Goal: Information Seeking & Learning: Compare options

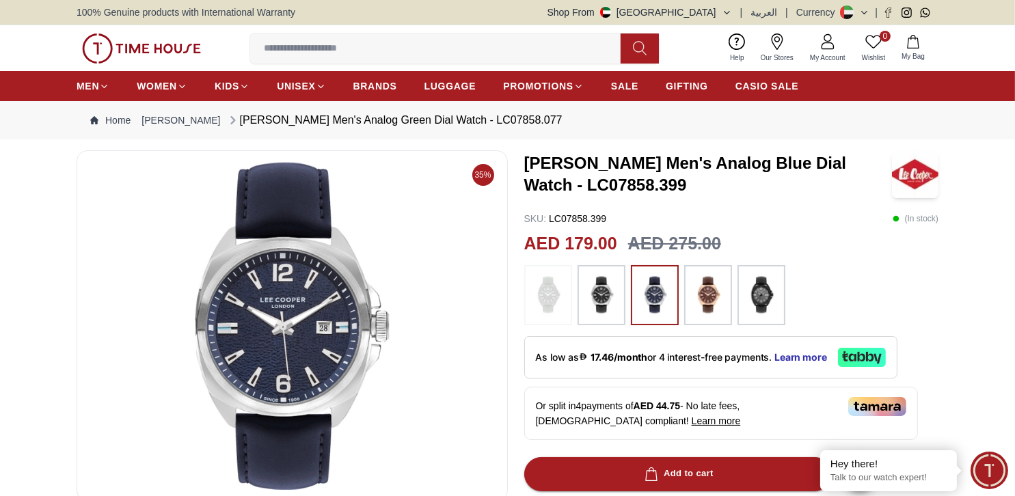
click at [878, 356] on icon at bounding box center [862, 357] width 48 height 19
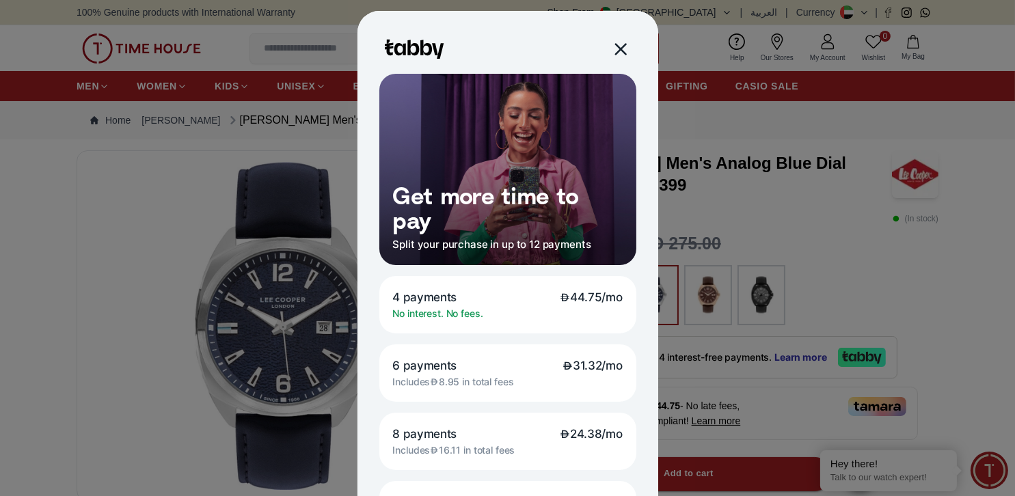
click at [619, 49] on div at bounding box center [620, 49] width 16 height 16
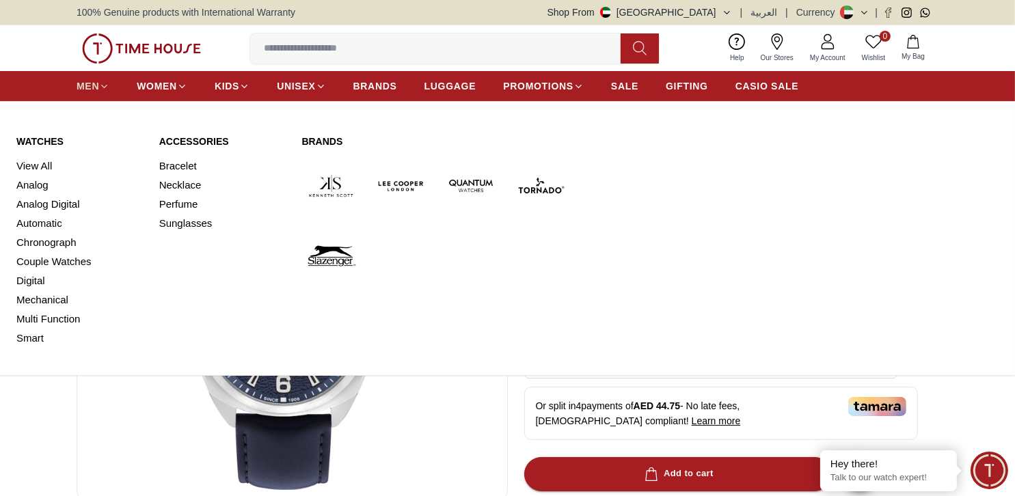
click at [83, 90] on span "MEN" at bounding box center [88, 86] width 23 height 14
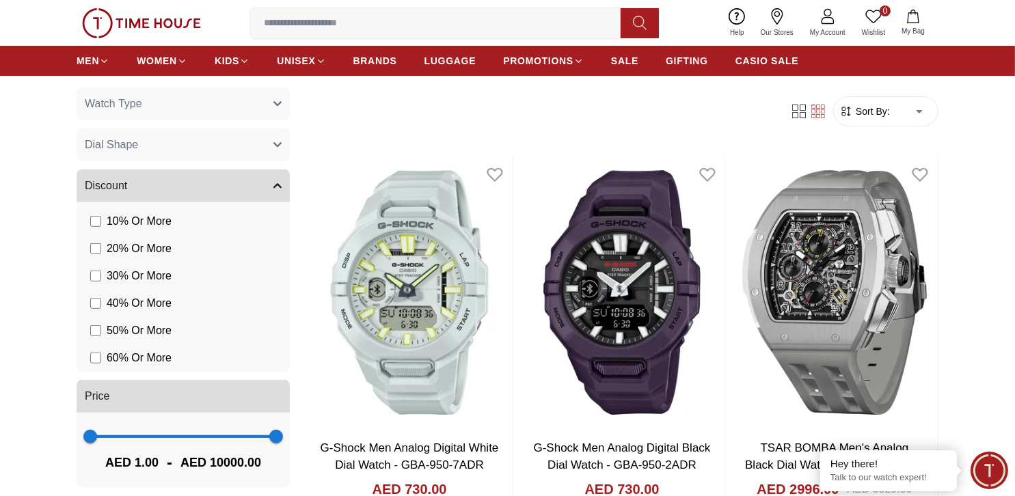
scroll to position [68, 0]
click at [111, 435] on span "1207 10000" at bounding box center [183, 436] width 186 height 20
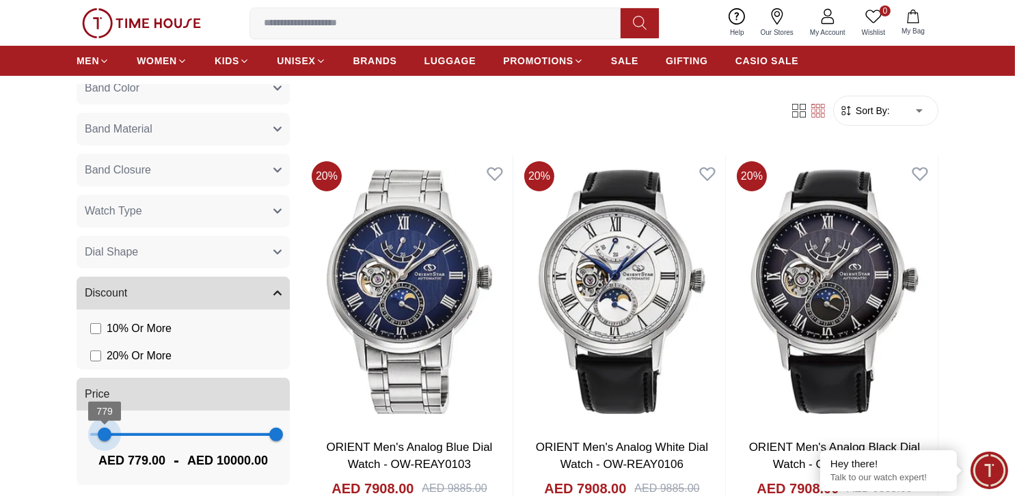
scroll to position [639, 0]
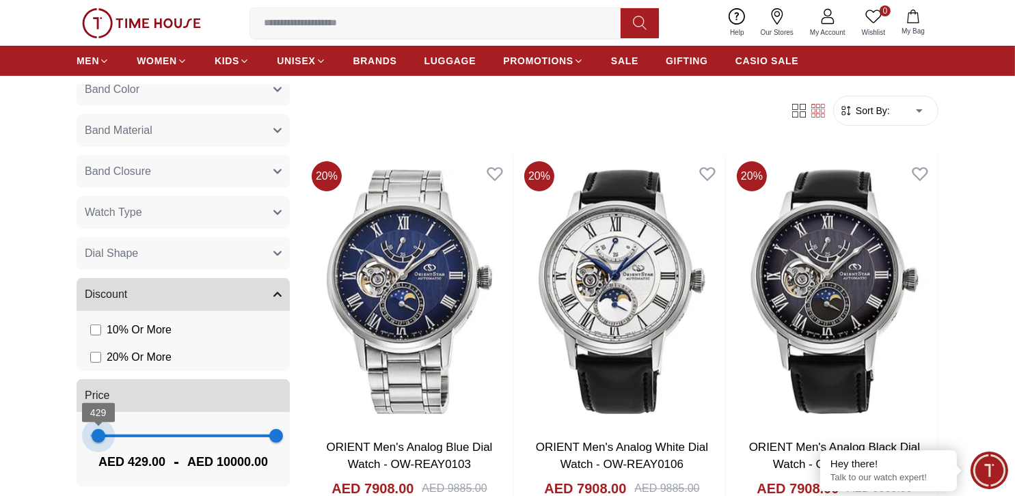
drag, startPoint x: 111, startPoint y: 435, endPoint x: 98, endPoint y: 434, distance: 13.7
click at [98, 434] on span "429" at bounding box center [99, 436] width 14 height 14
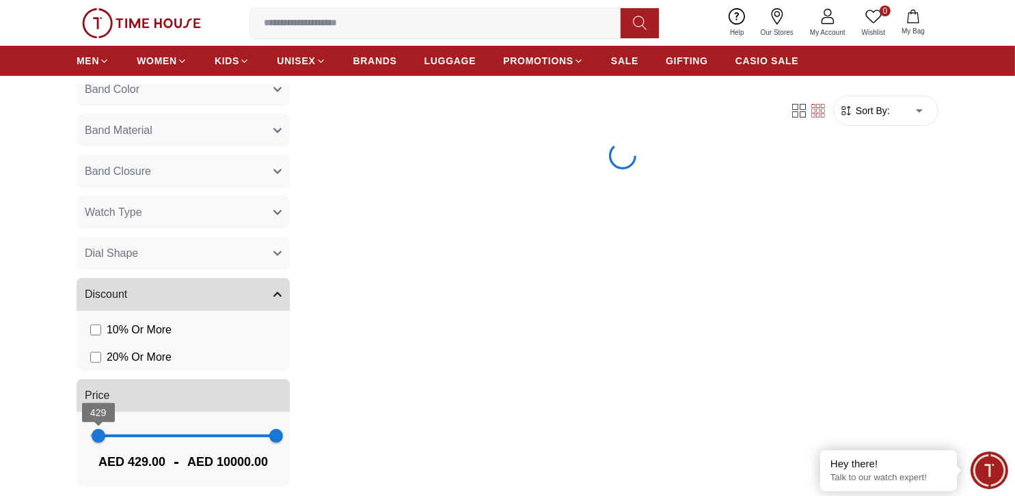
type input "*"
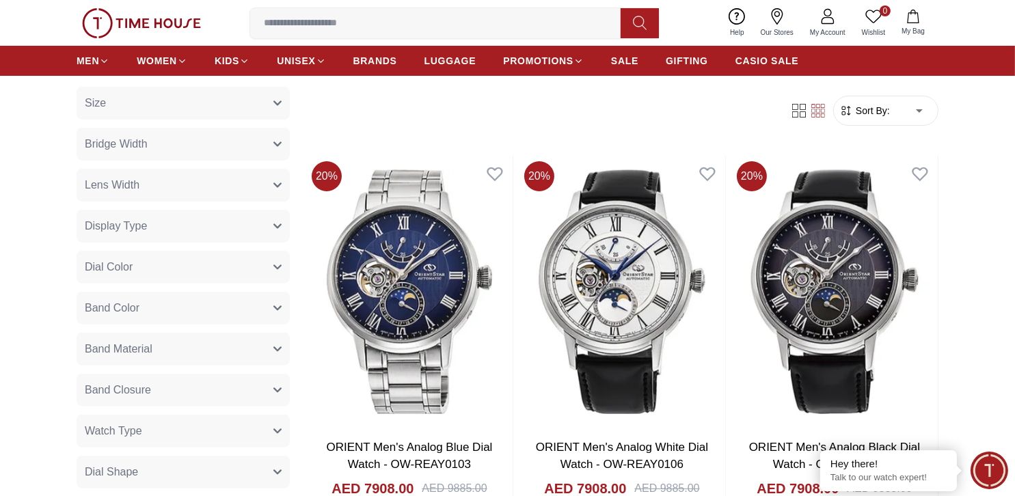
scroll to position [912, 0]
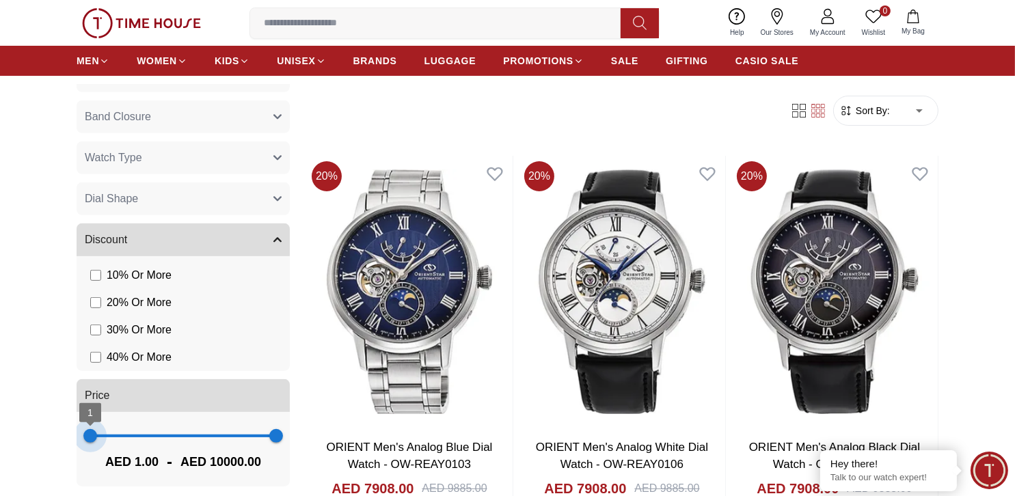
drag, startPoint x: 92, startPoint y: 435, endPoint x: 63, endPoint y: 433, distance: 29.4
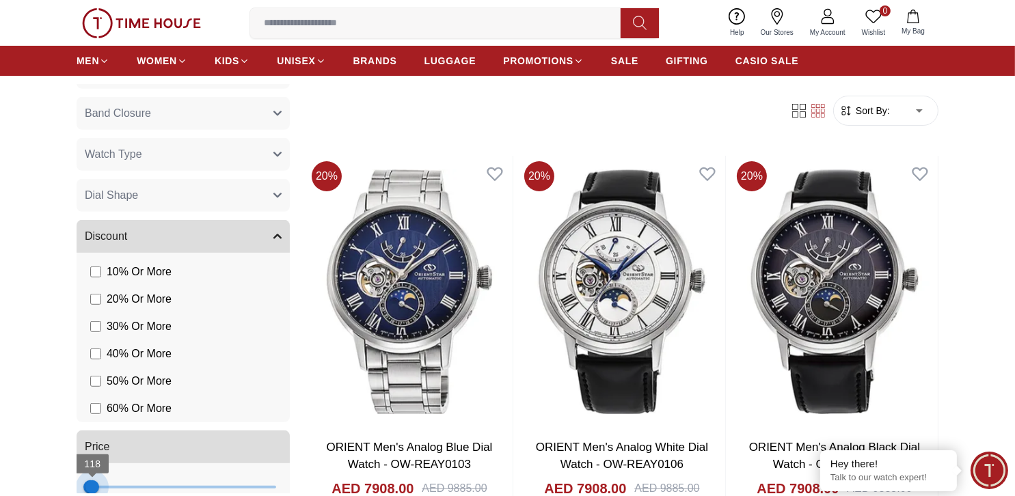
drag, startPoint x: 267, startPoint y: 436, endPoint x: 92, endPoint y: 434, distance: 174.9
click at [92, 434] on div "Price 1 118 AED 1.00 - AED 118.00" at bounding box center [183, 483] width 213 height 107
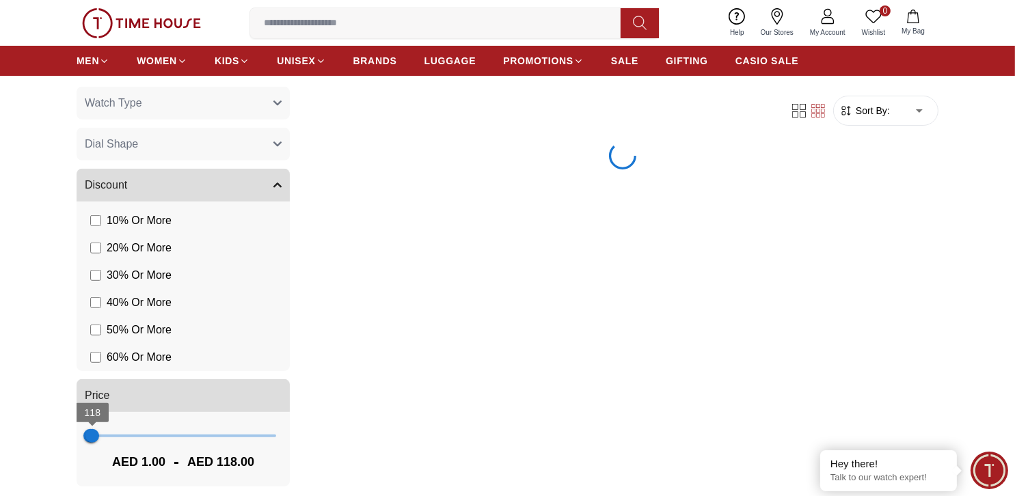
click at [208, 467] on span "AED 118.00" at bounding box center [220, 461] width 67 height 19
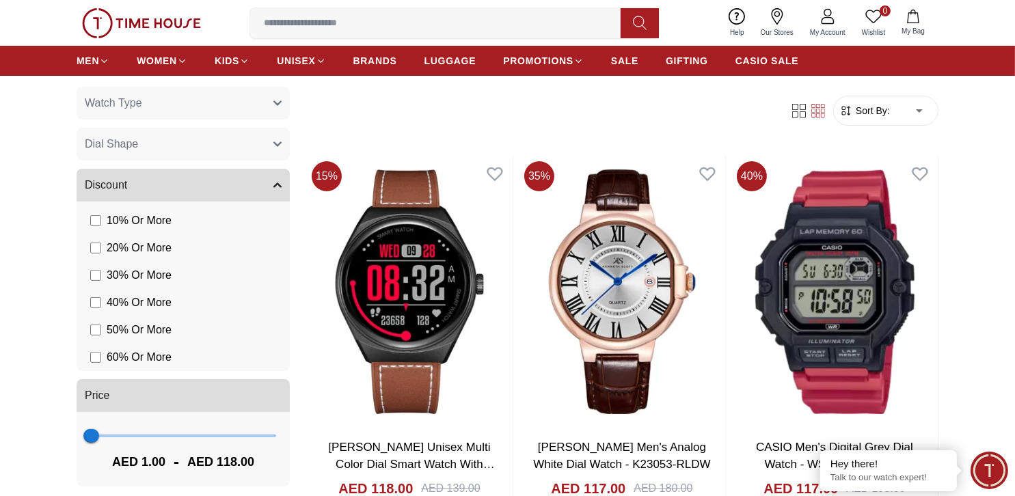
click at [234, 454] on span "AED 118.00" at bounding box center [220, 461] width 67 height 19
type input "***"
click at [94, 434] on span "234" at bounding box center [94, 436] width 14 height 14
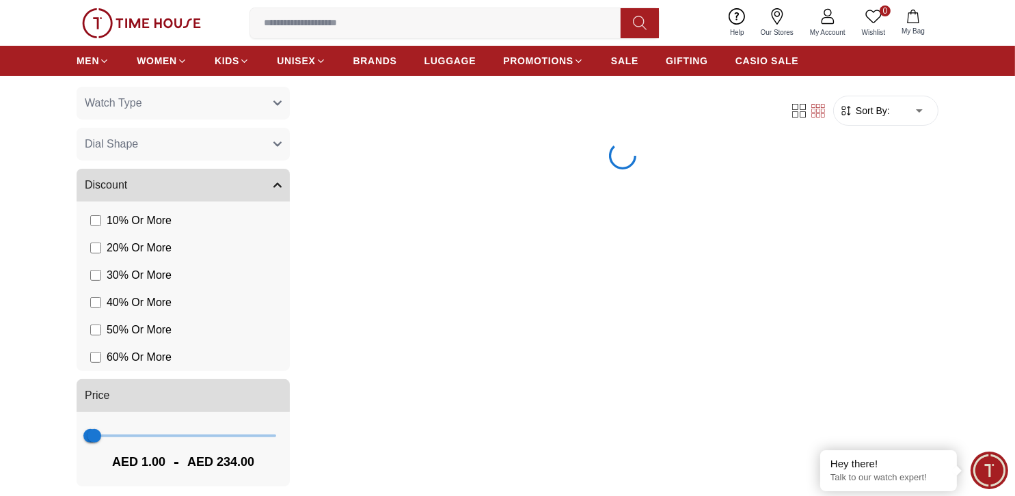
scroll to position [694, 0]
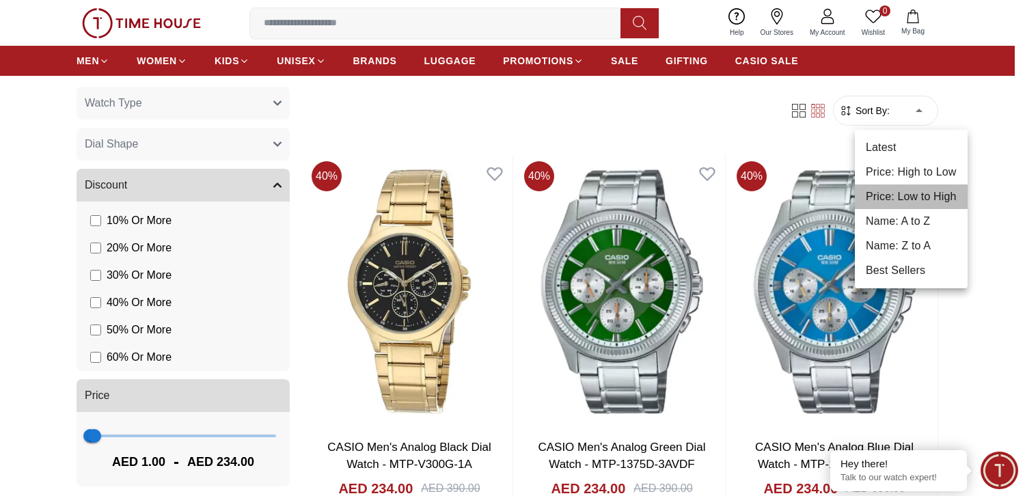
click at [914, 191] on li "Price: Low to High" at bounding box center [911, 196] width 113 height 25
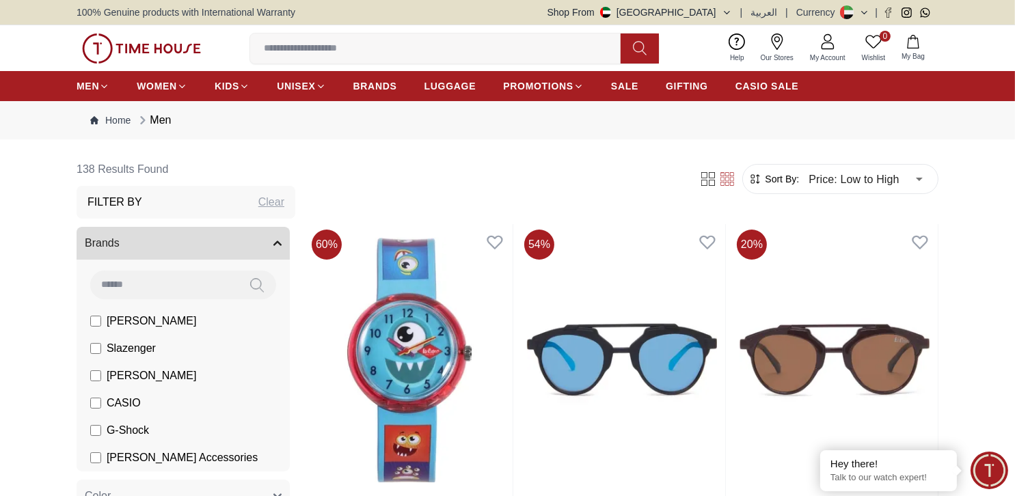
click at [95, 243] on span "Brands" at bounding box center [102, 243] width 35 height 16
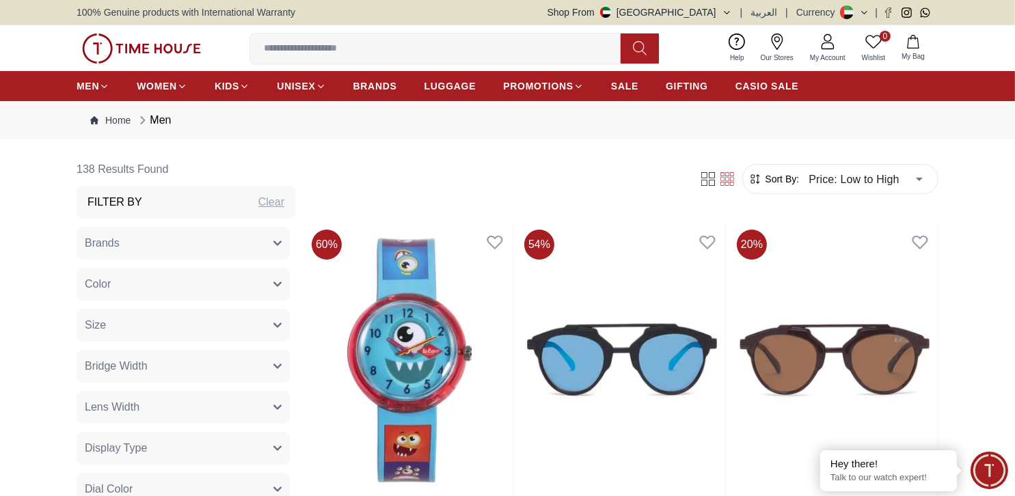
click at [106, 206] on h3 "Filter By" at bounding box center [114, 202] width 55 height 16
click at [115, 243] on span "Brands" at bounding box center [102, 243] width 35 height 16
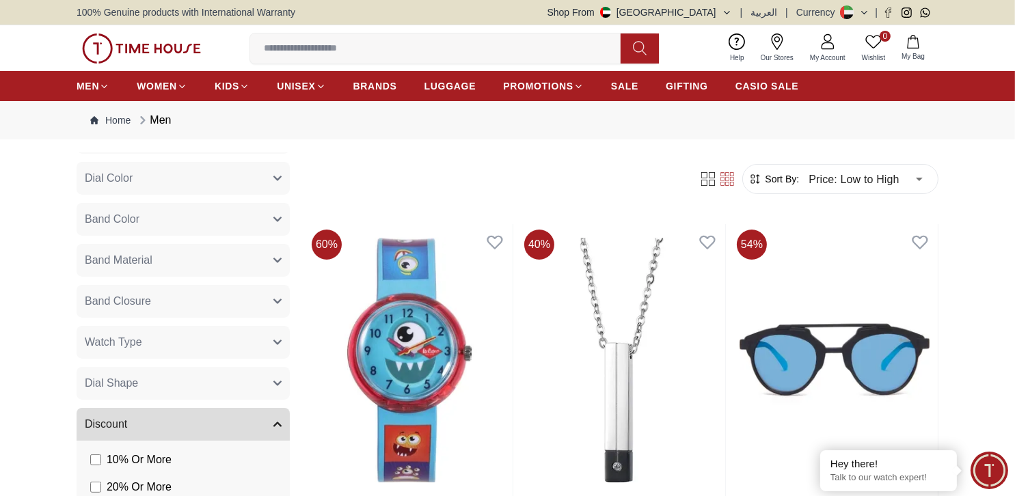
scroll to position [547, 0]
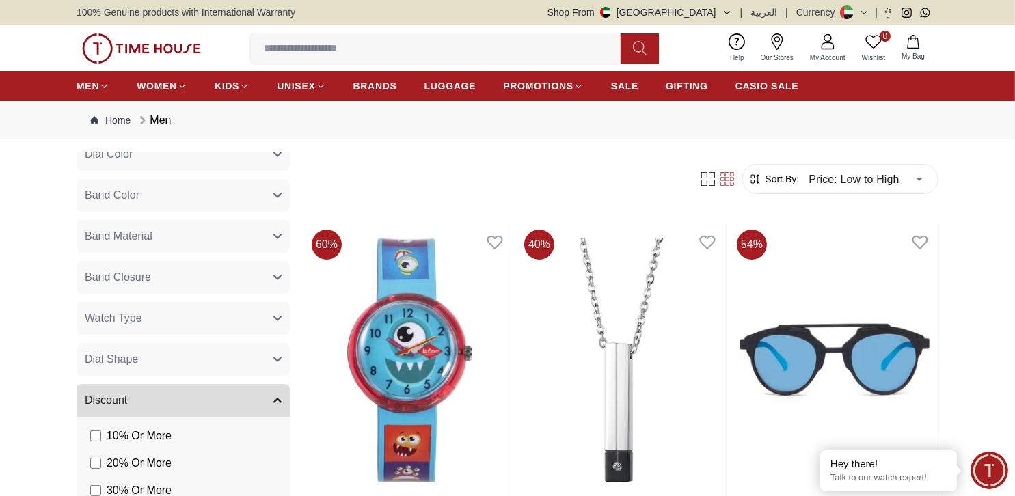
click at [132, 323] on span "Watch Type" at bounding box center [113, 318] width 57 height 16
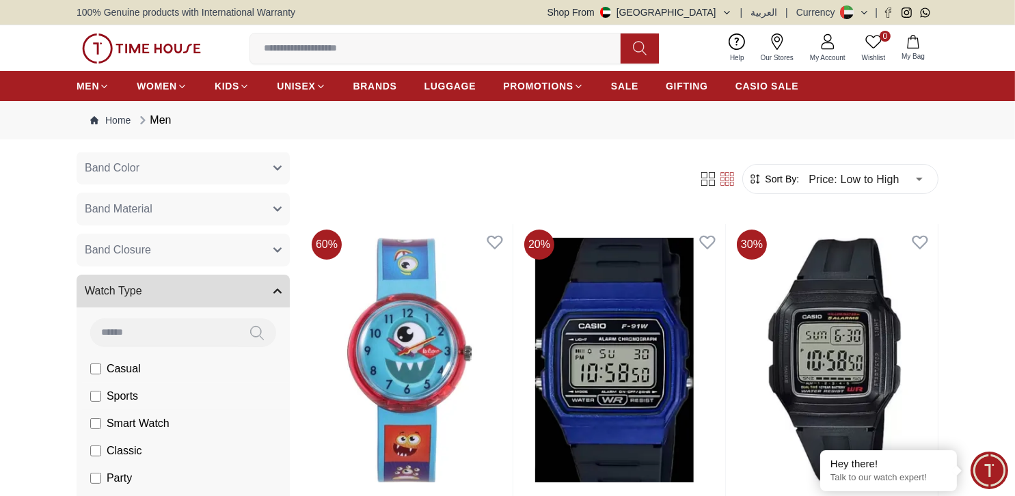
scroll to position [519, 0]
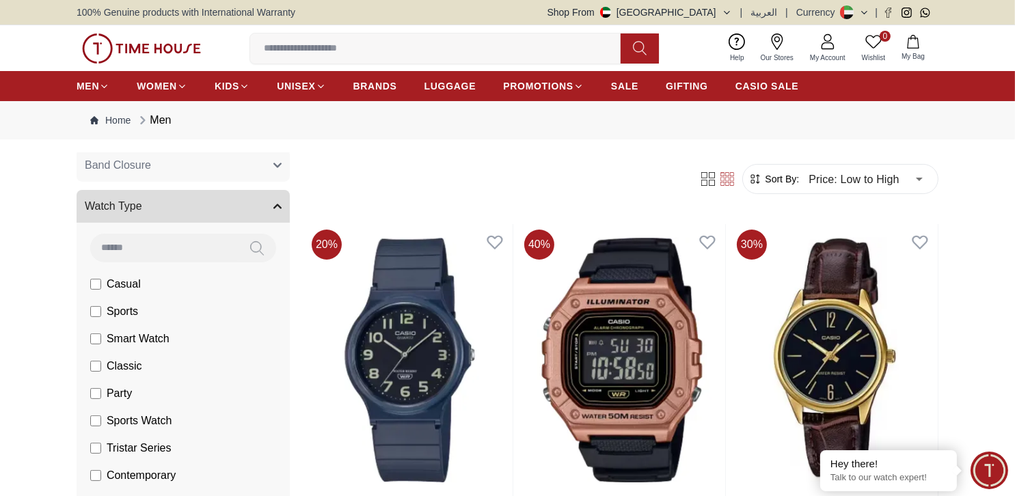
scroll to position [670, 0]
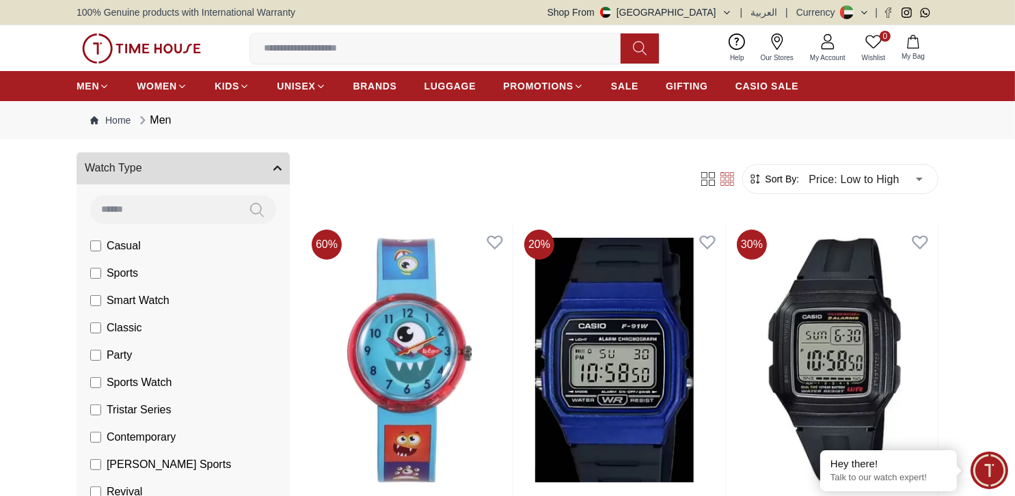
scroll to position [724, 0]
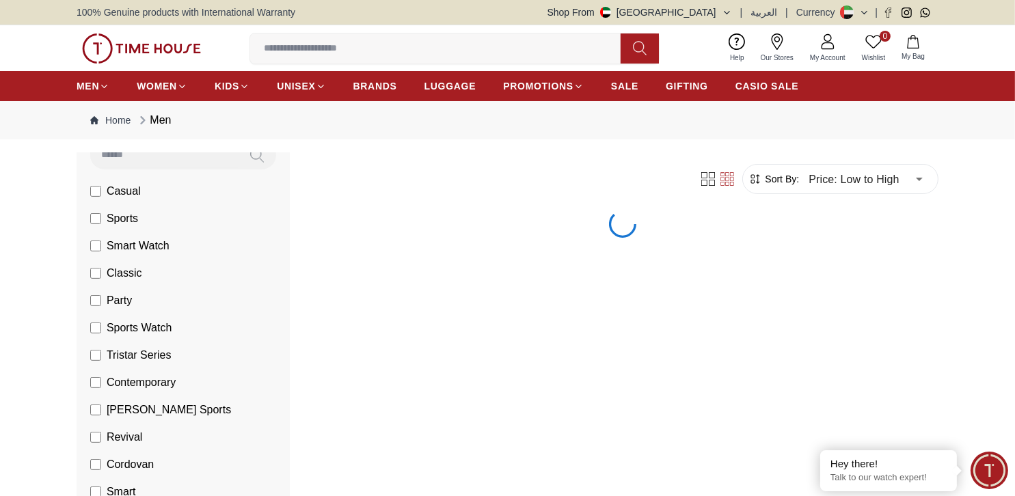
scroll to position [752, 0]
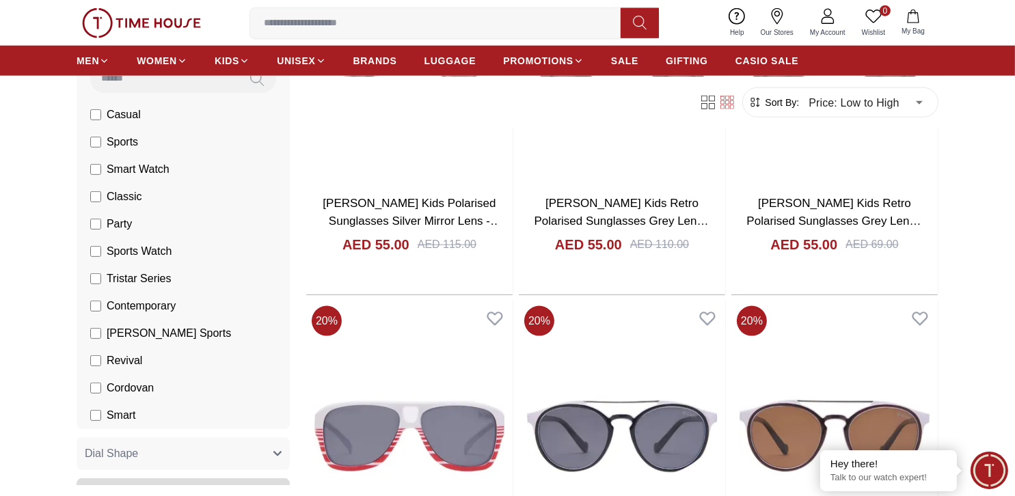
scroll to position [1982, 0]
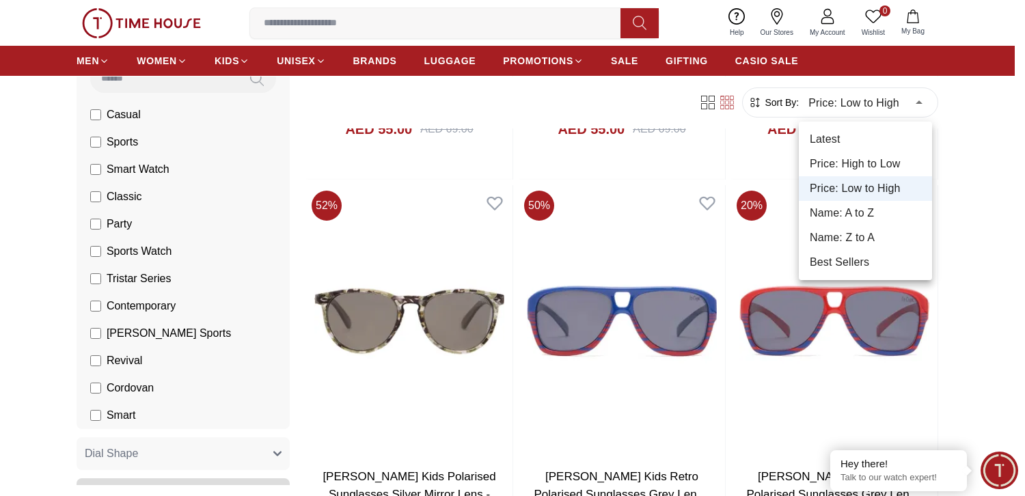
click at [844, 138] on li "Latest" at bounding box center [865, 139] width 133 height 25
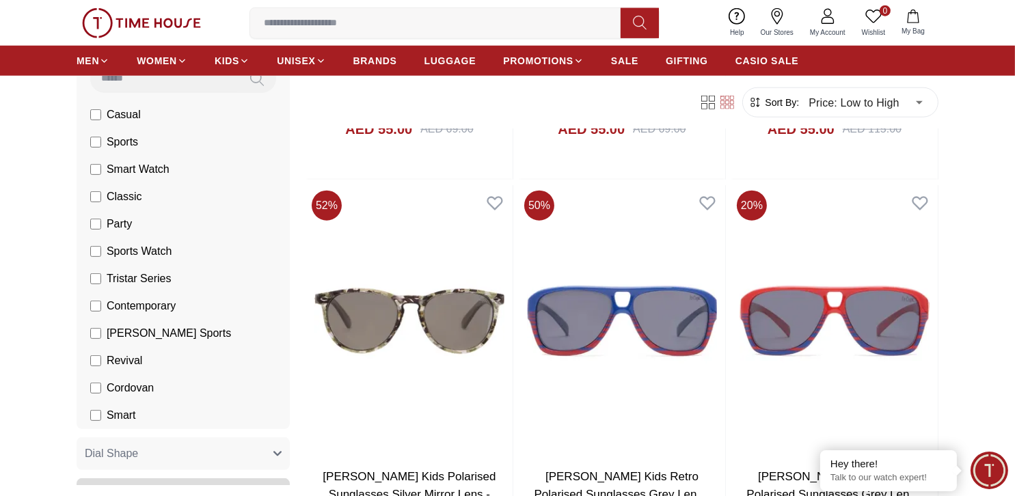
type input "*"
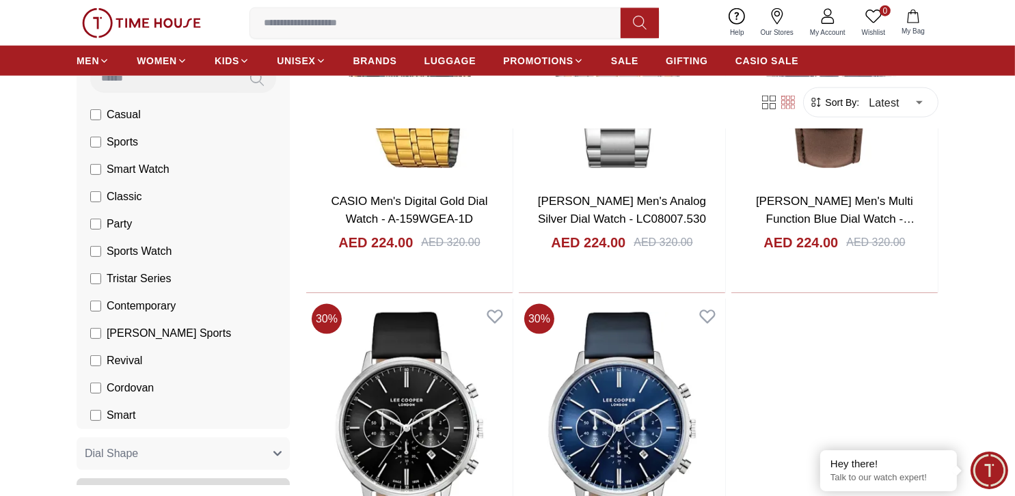
scroll to position [2323, 0]
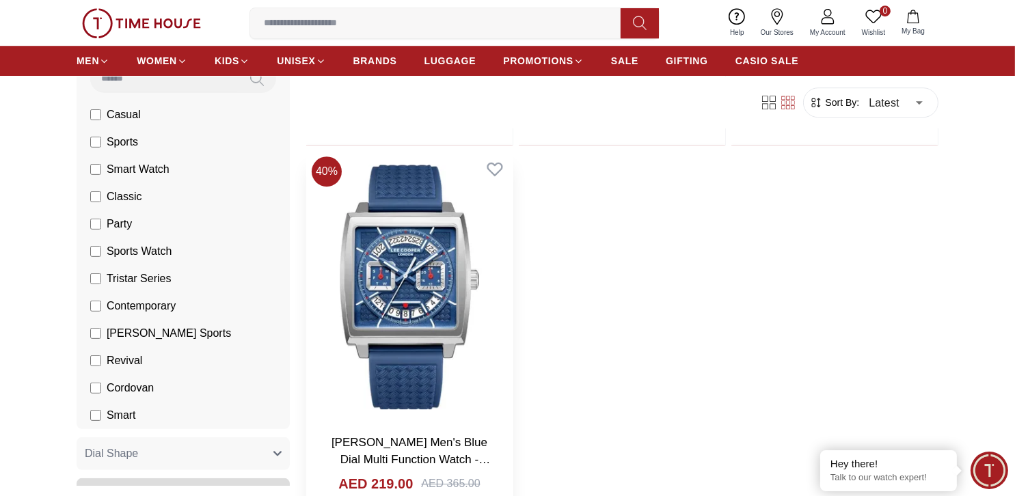
scroll to position [5466, 0]
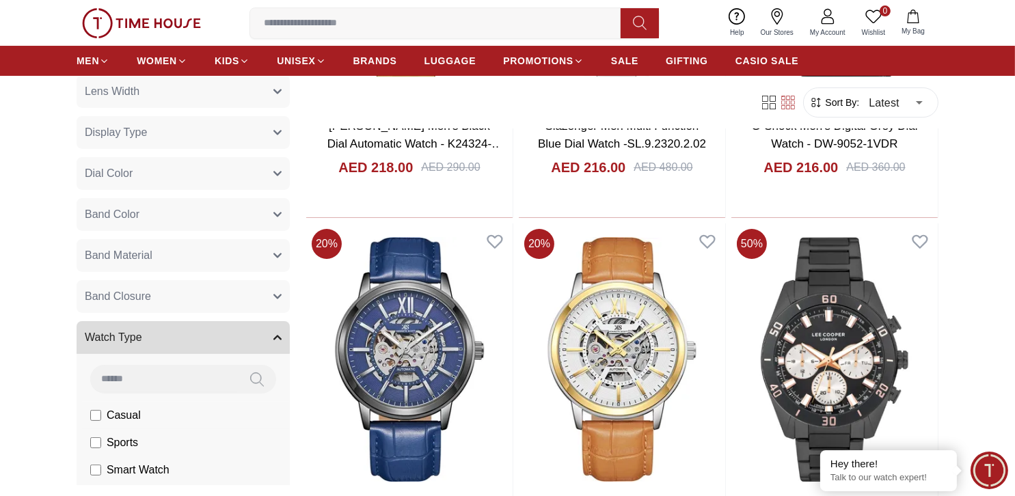
scroll to position [547, 0]
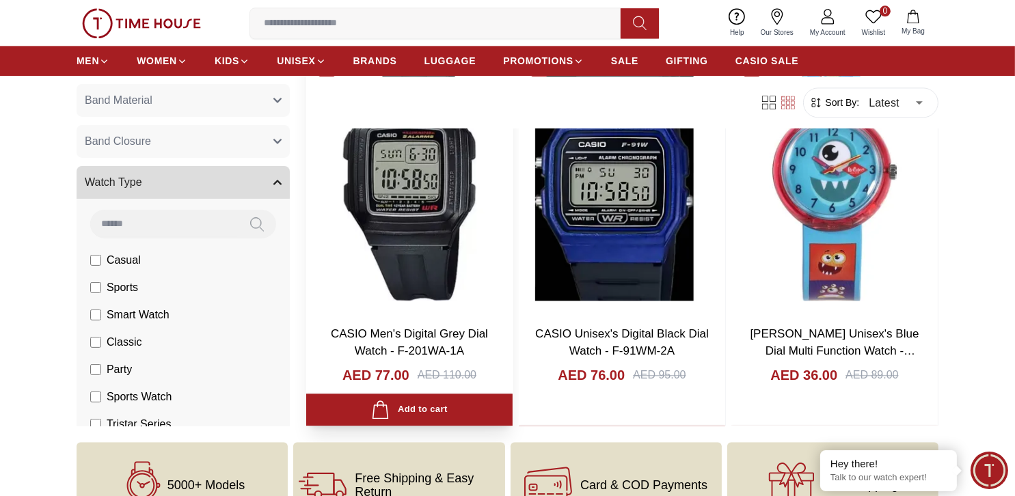
scroll to position [3820, 0]
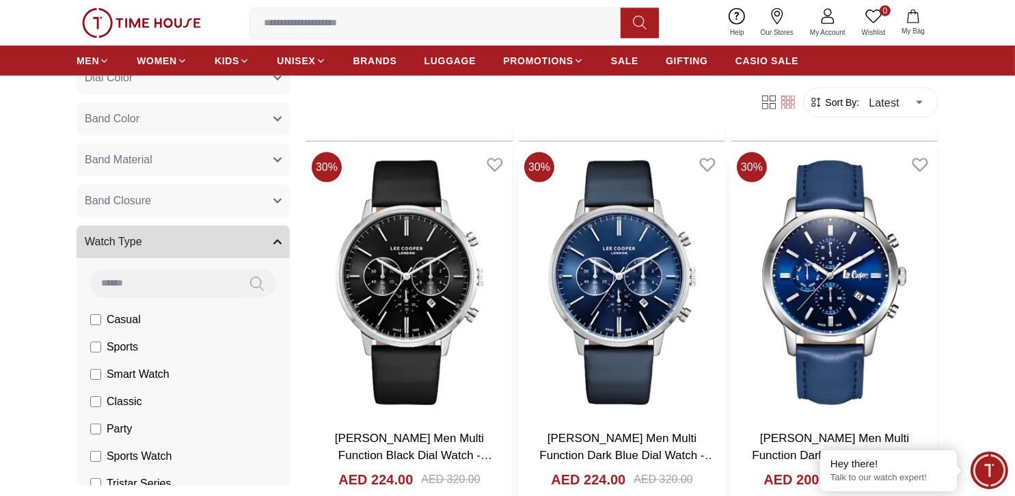
scroll to position [2385, 0]
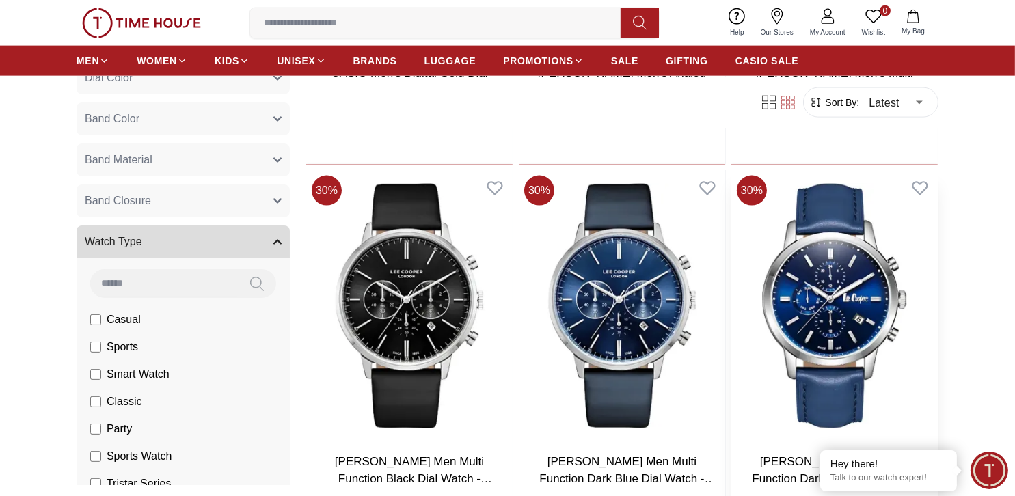
click at [815, 301] on img at bounding box center [834, 306] width 206 height 272
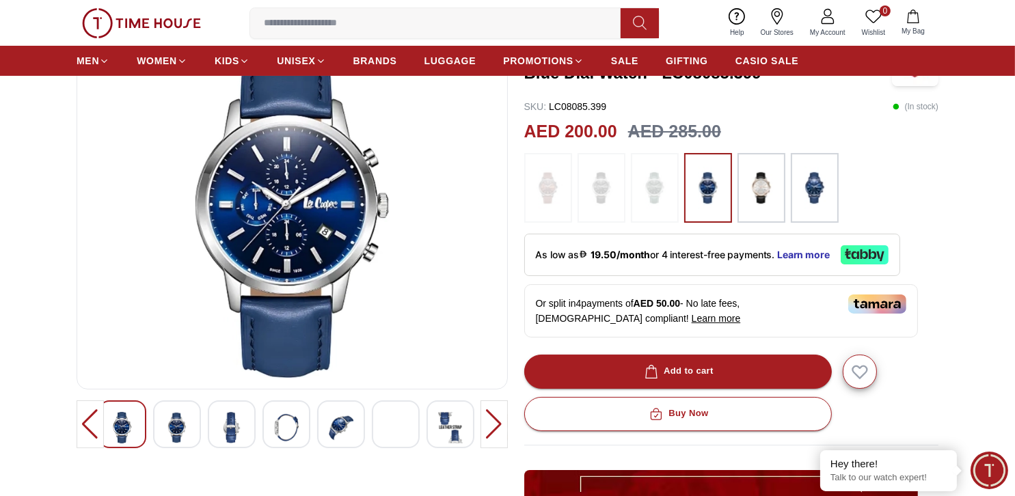
scroll to position [273, 0]
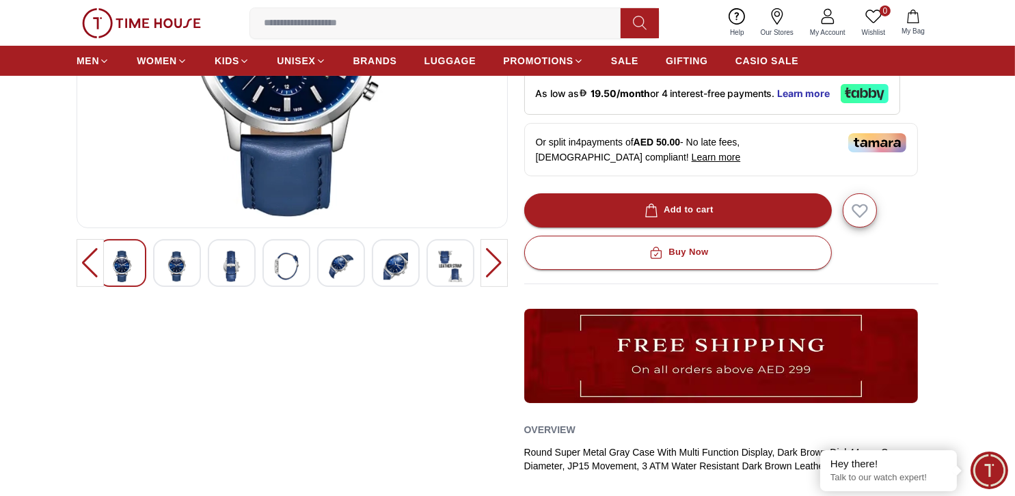
click at [187, 260] on img at bounding box center [177, 266] width 25 height 31
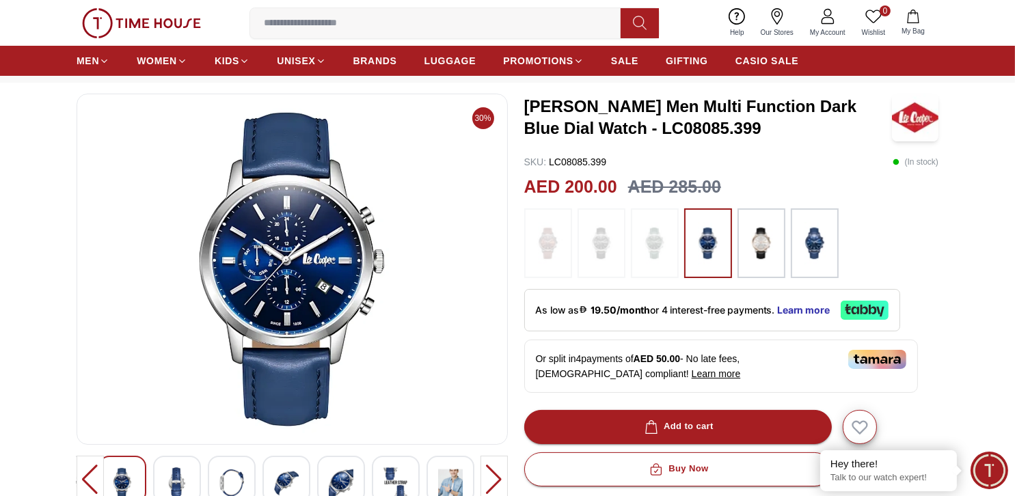
scroll to position [137, 0]
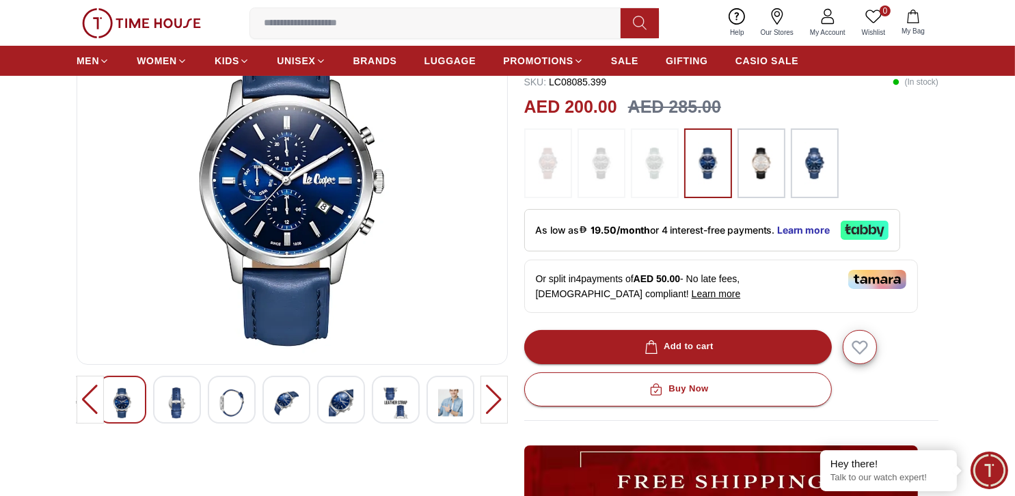
click at [288, 396] on img at bounding box center [286, 402] width 25 height 31
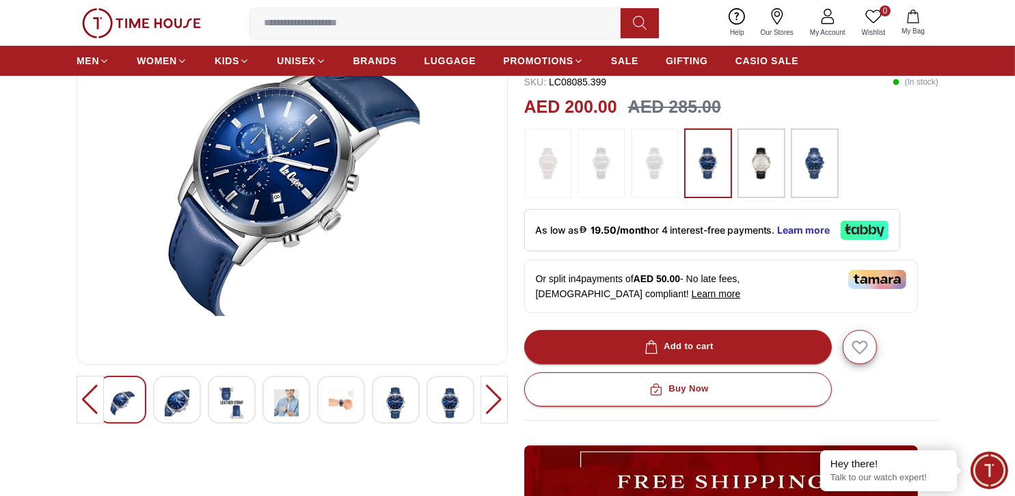
click at [413, 409] on div at bounding box center [396, 400] width 48 height 48
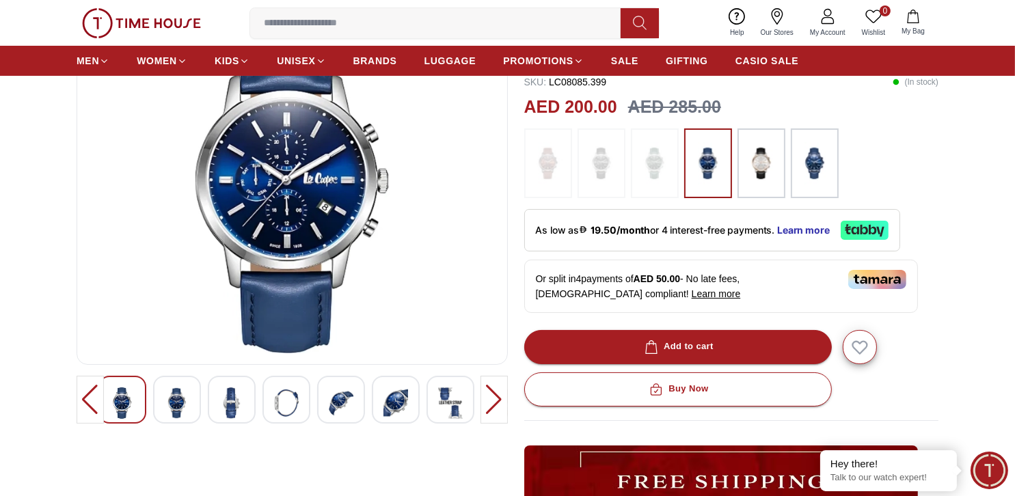
click at [456, 408] on img at bounding box center [450, 402] width 25 height 31
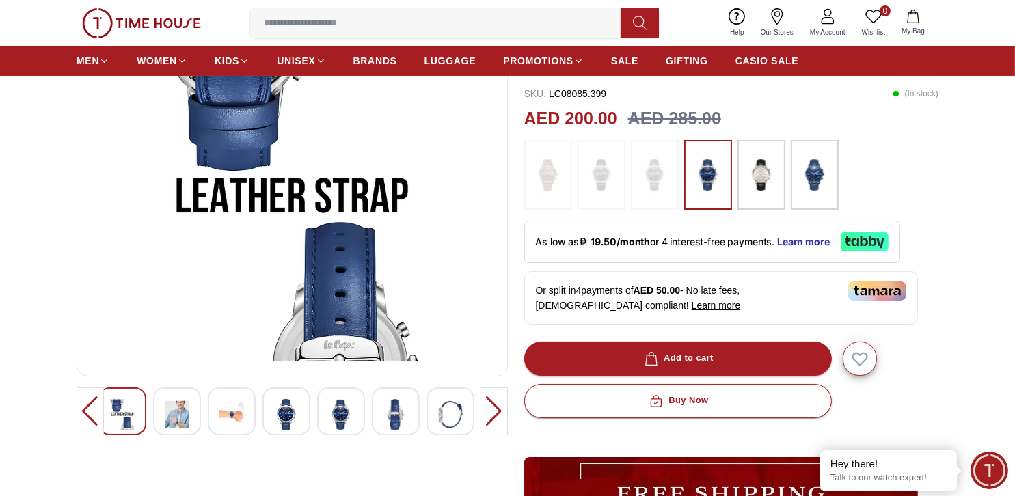
scroll to position [68, 0]
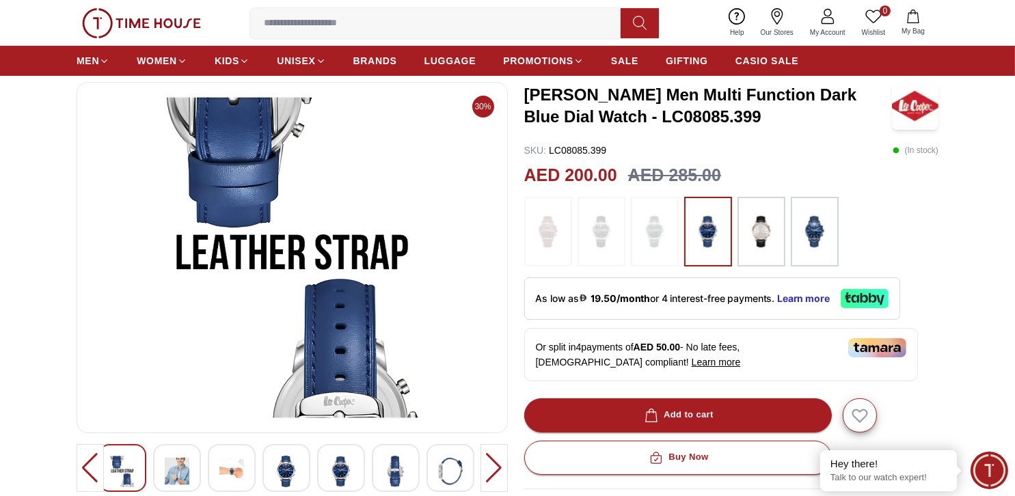
click at [866, 297] on icon at bounding box center [864, 298] width 48 height 19
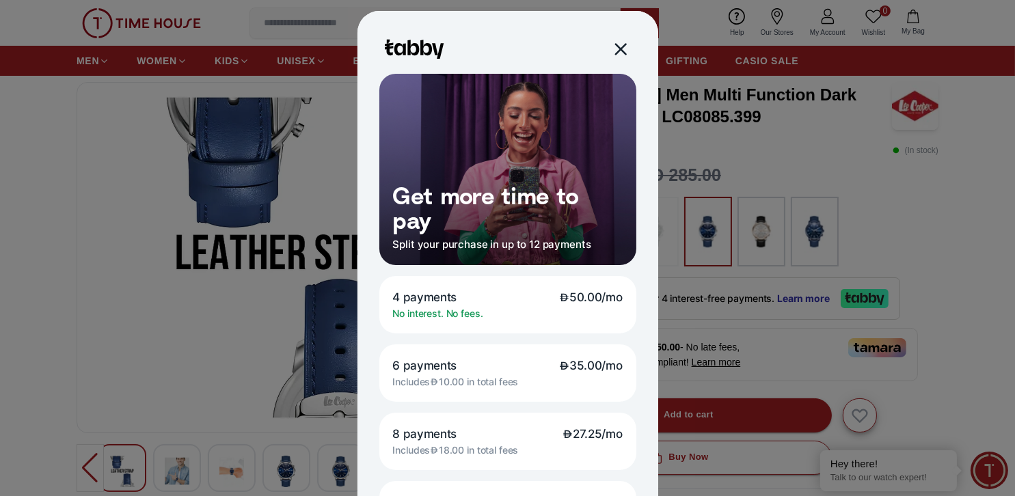
click at [612, 53] on div at bounding box center [620, 49] width 16 height 16
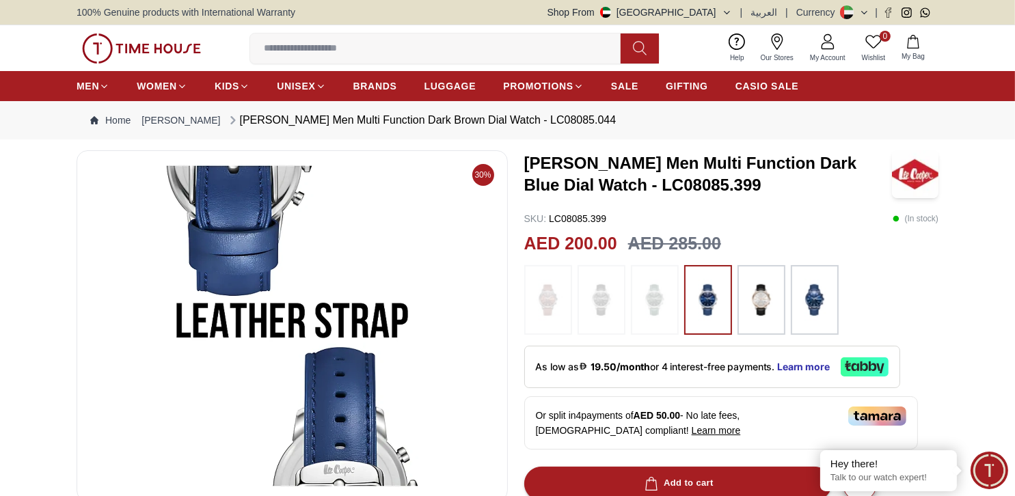
scroll to position [273, 0]
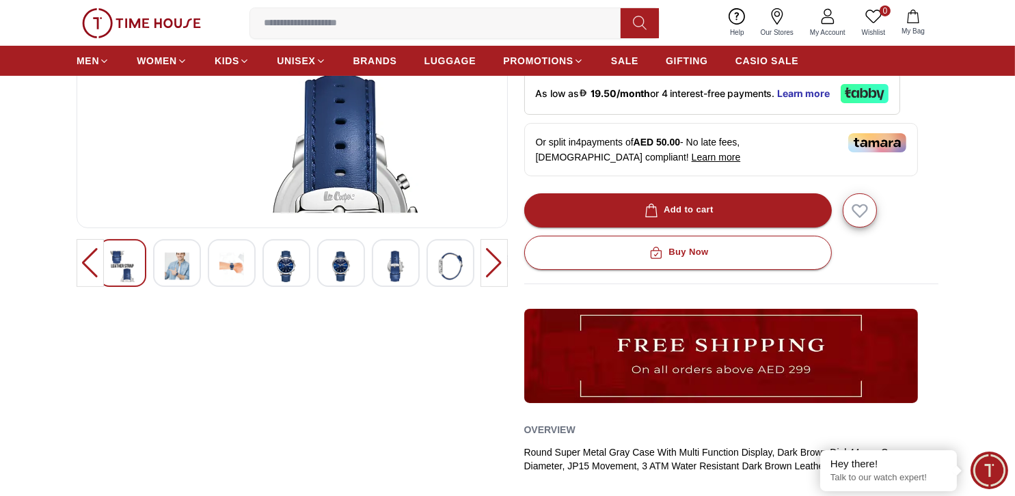
click at [200, 266] on div at bounding box center [177, 263] width 48 height 48
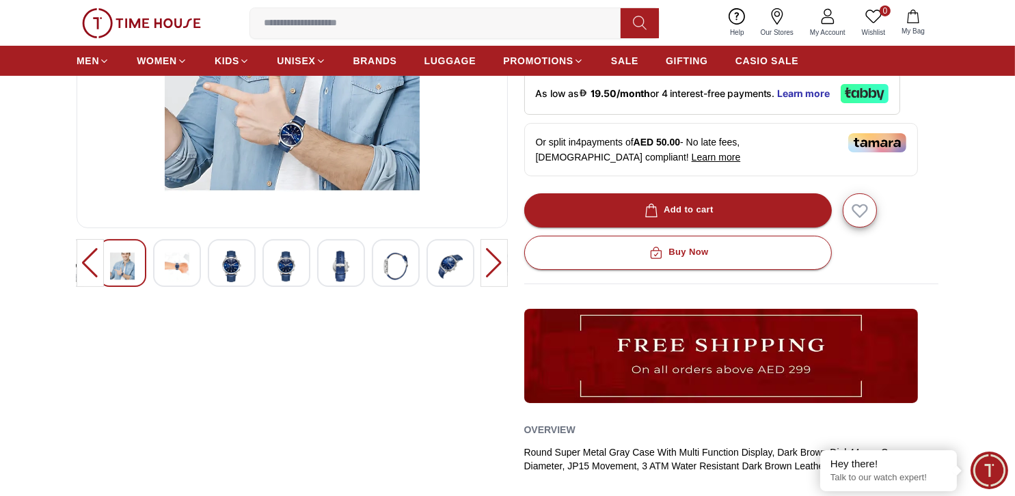
click at [235, 266] on img at bounding box center [231, 266] width 25 height 31
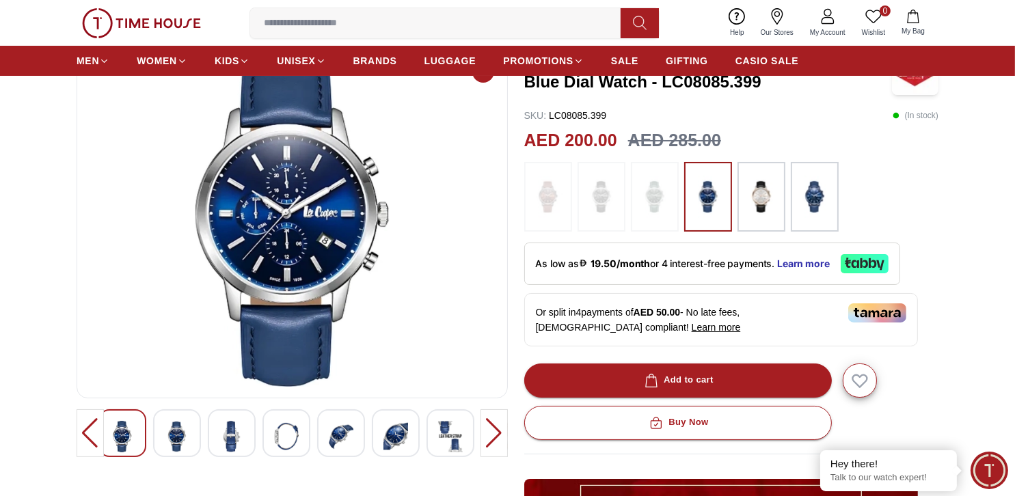
scroll to position [205, 0]
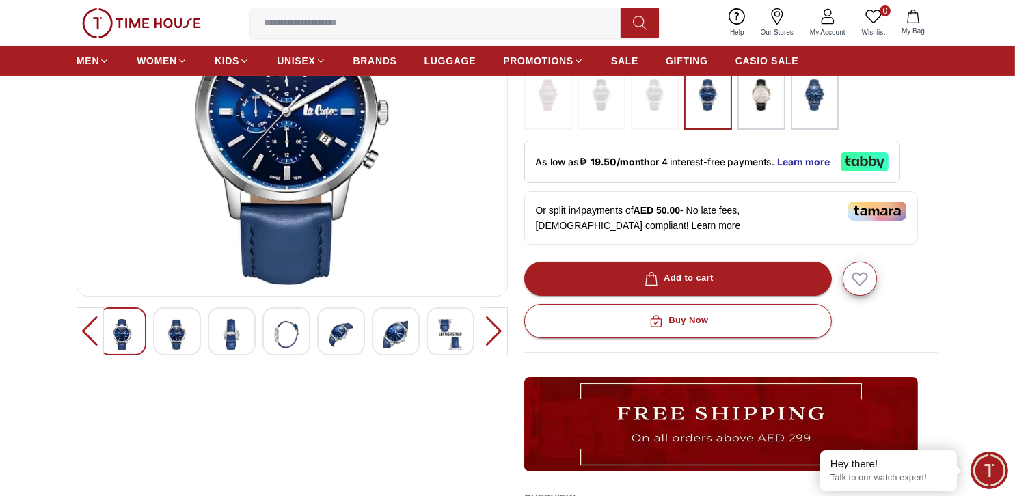
click at [480, 336] on div at bounding box center [493, 331] width 27 height 48
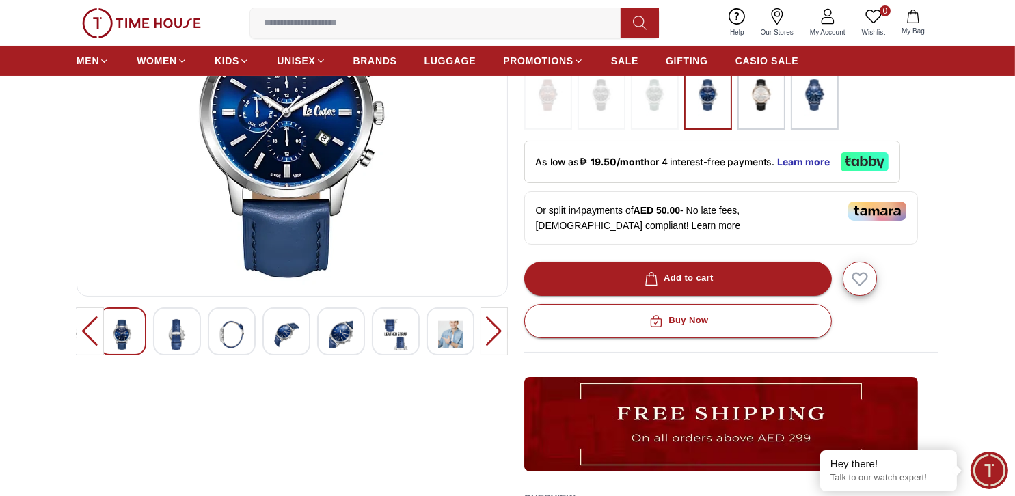
click at [482, 336] on div at bounding box center [493, 331] width 27 height 48
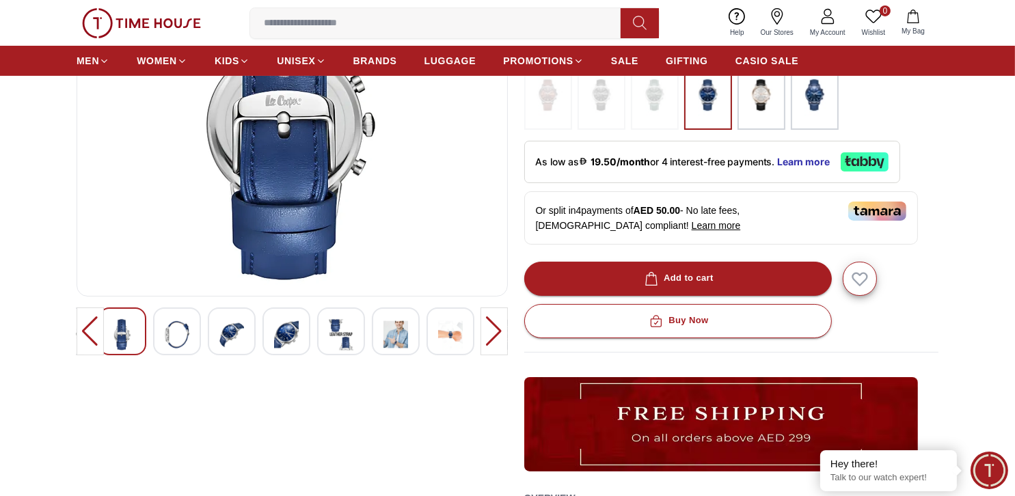
click at [405, 338] on img at bounding box center [395, 334] width 25 height 31
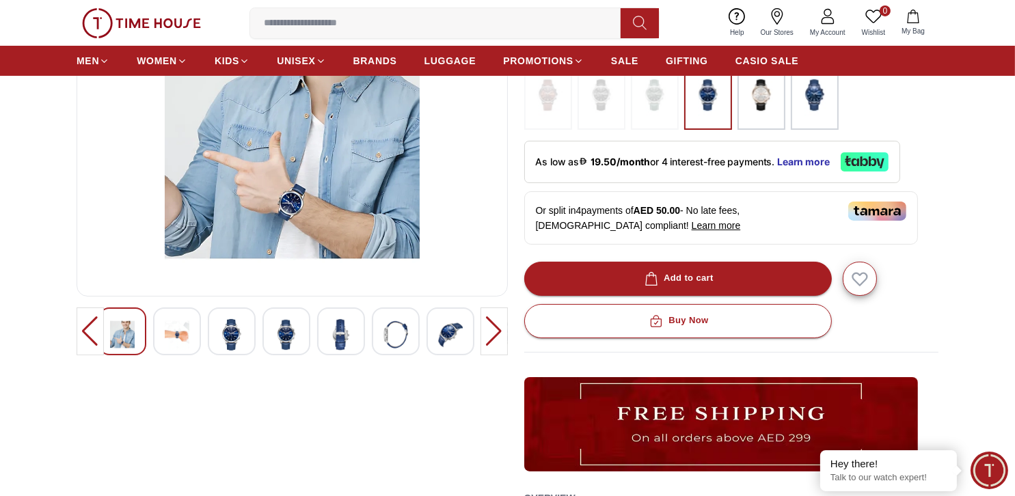
click at [484, 333] on div at bounding box center [493, 331] width 27 height 48
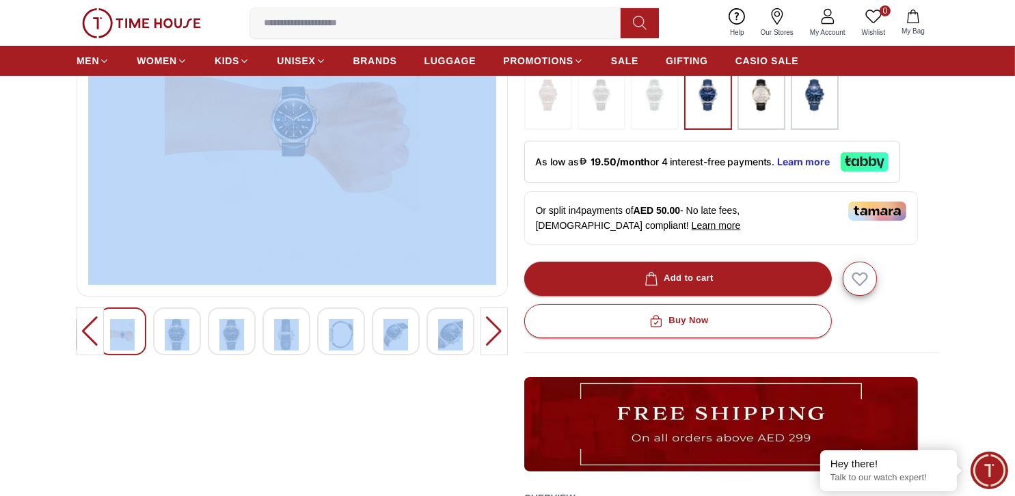
click at [484, 333] on div at bounding box center [493, 331] width 27 height 48
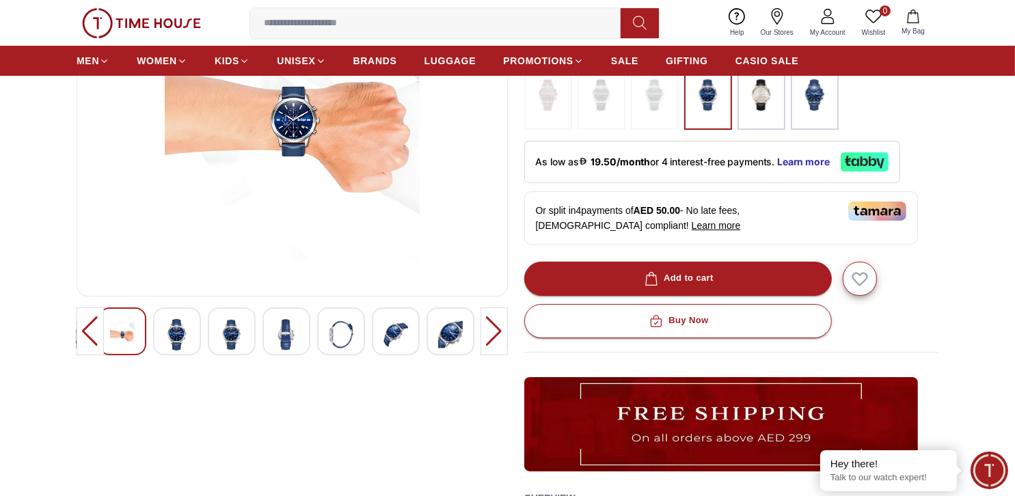
click at [484, 333] on div at bounding box center [493, 331] width 27 height 48
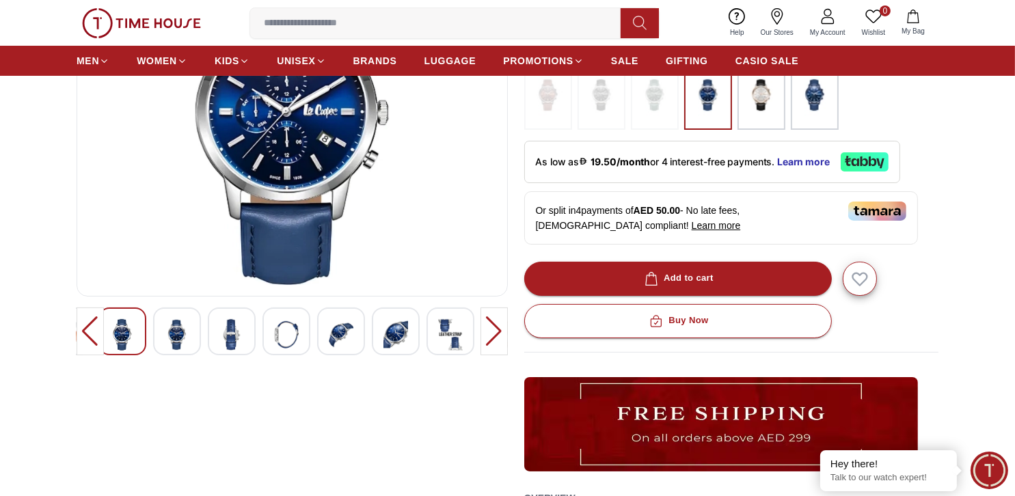
click at [484, 333] on div at bounding box center [493, 331] width 27 height 48
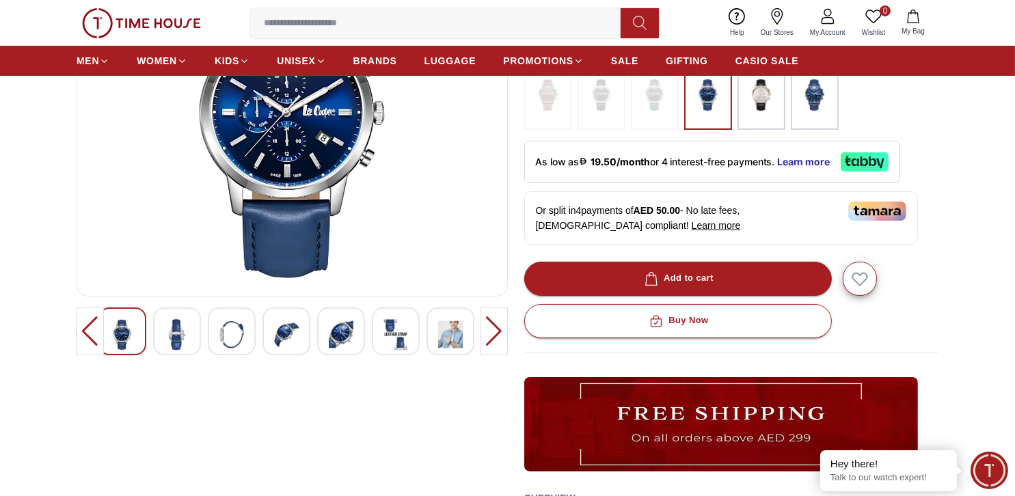
click at [484, 333] on div at bounding box center [493, 331] width 27 height 48
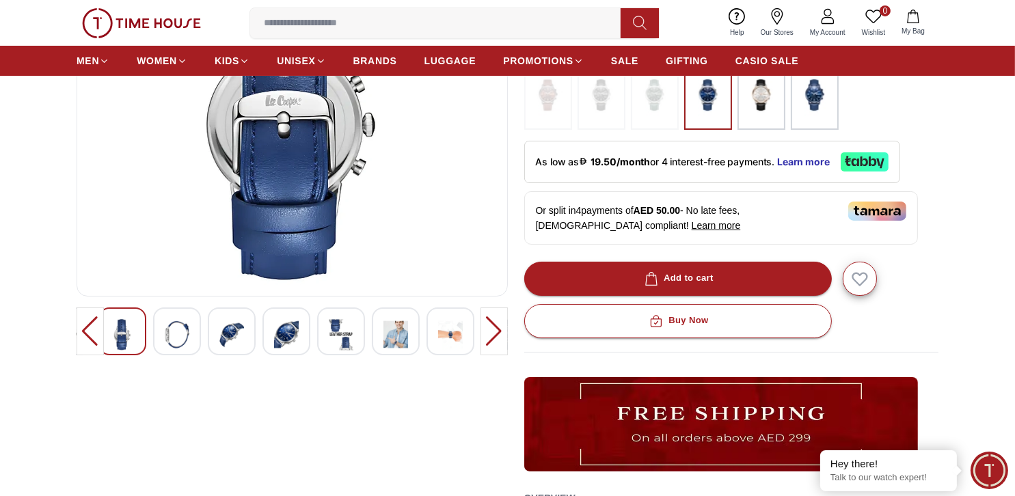
click at [484, 333] on div at bounding box center [493, 331] width 27 height 48
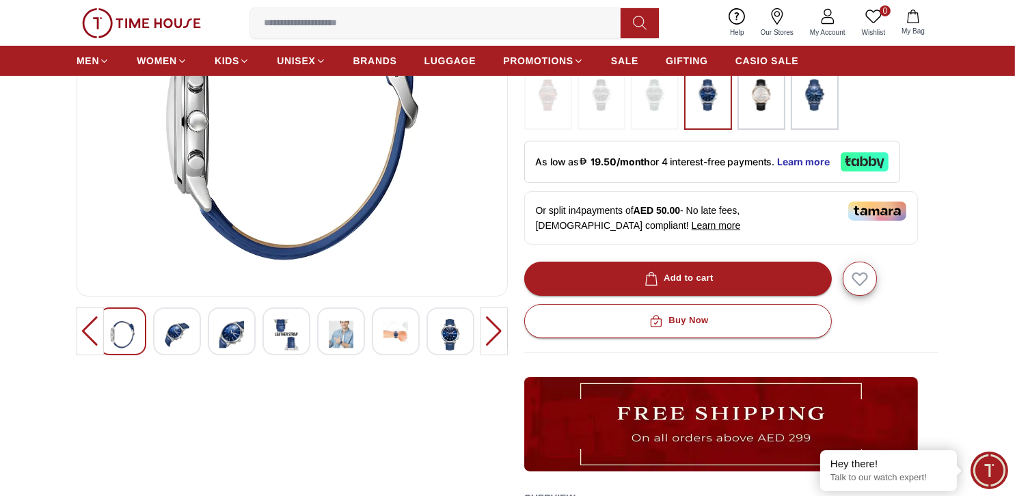
click at [484, 333] on div at bounding box center [493, 331] width 27 height 48
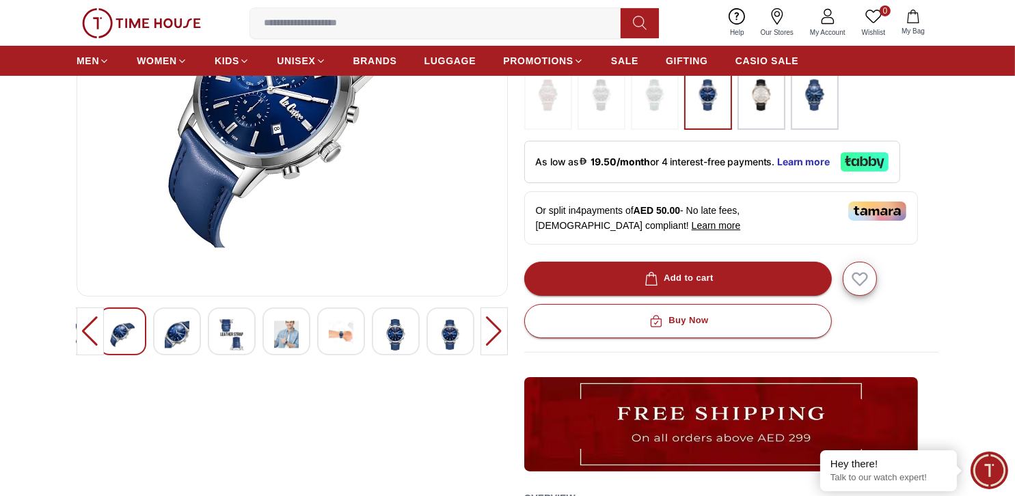
click at [484, 333] on div at bounding box center [493, 331] width 27 height 48
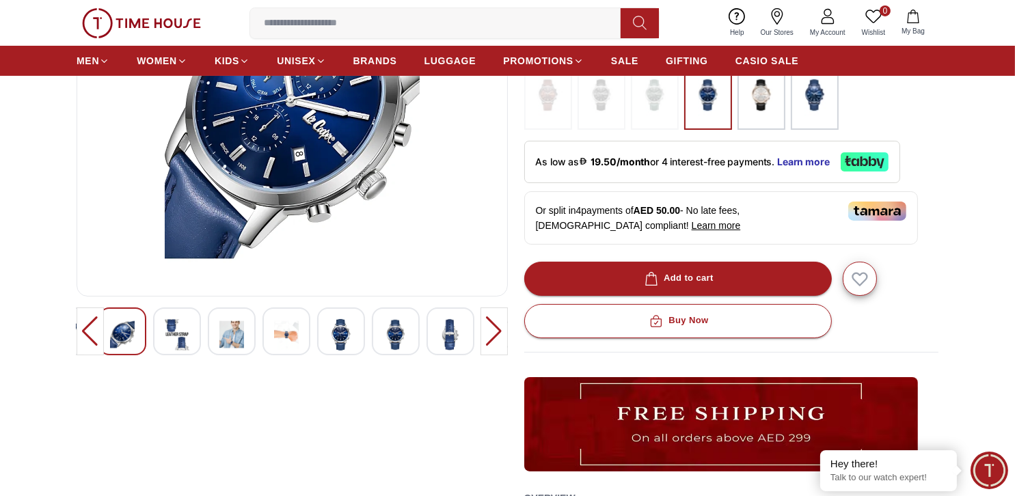
click at [484, 333] on div at bounding box center [493, 331] width 27 height 48
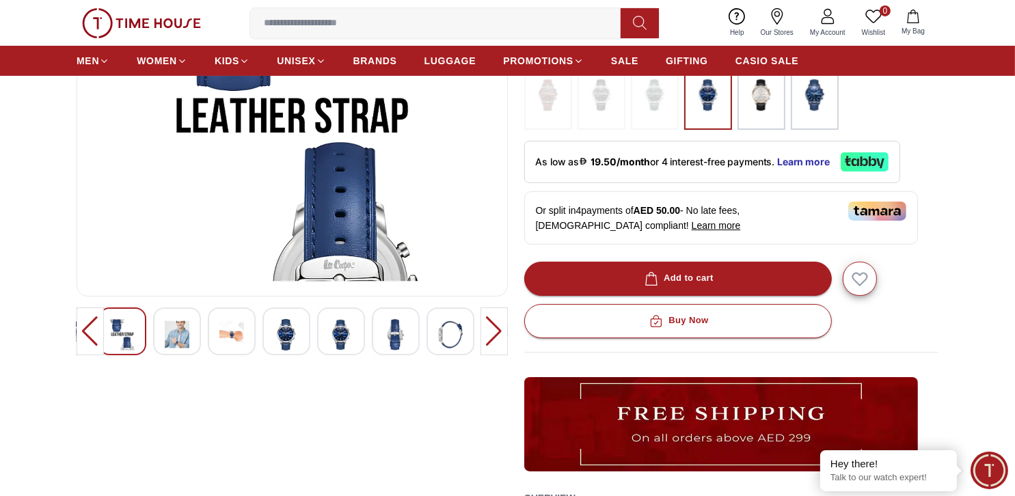
click at [330, 334] on img at bounding box center [341, 334] width 25 height 31
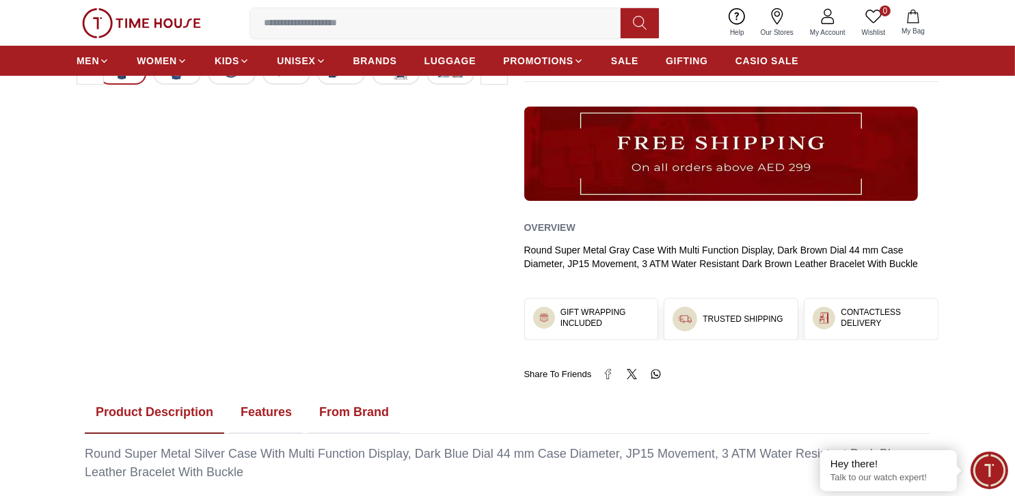
scroll to position [478, 0]
